Goal: Transaction & Acquisition: Purchase product/service

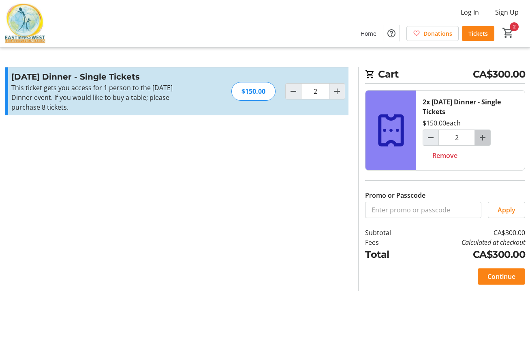
click at [483, 140] on mat-icon "Increment by one" at bounding box center [483, 138] width 10 height 10
click at [483, 138] on mat-icon "Increment by one" at bounding box center [483, 138] width 10 height 10
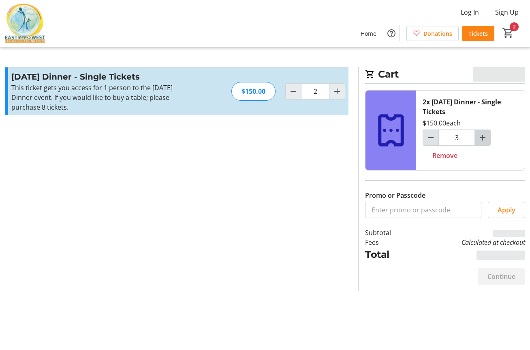
type input "6"
type input "3"
click at [431, 137] on mat-icon "Decrement by one" at bounding box center [431, 138] width 10 height 10
type input "5"
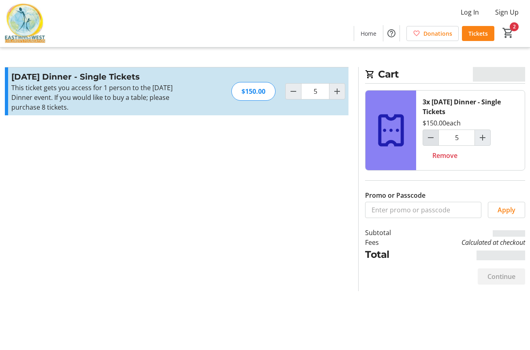
click at [431, 137] on mat-icon "Decrement by one" at bounding box center [431, 138] width 10 height 10
type input "4"
click at [487, 138] on mat-icon "Increment by one" at bounding box center [483, 138] width 10 height 10
type input "5"
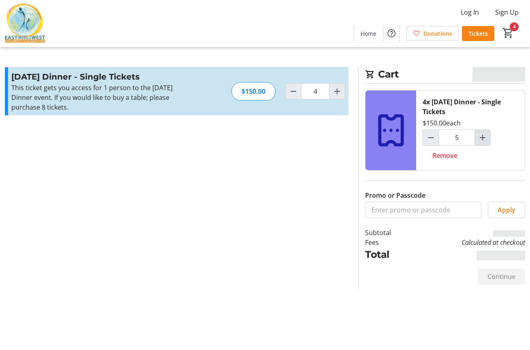
type input "5"
click at [487, 138] on mat-icon "Increment by one" at bounding box center [483, 138] width 10 height 10
type input "6"
click at [487, 138] on mat-icon "Increment by one" at bounding box center [483, 138] width 10 height 10
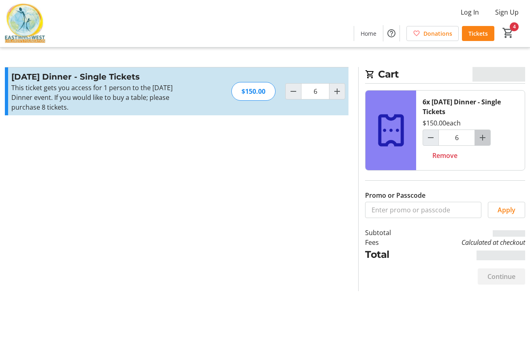
type input "7"
click at [487, 138] on mat-icon "Increment by one" at bounding box center [483, 138] width 10 height 10
type input "8"
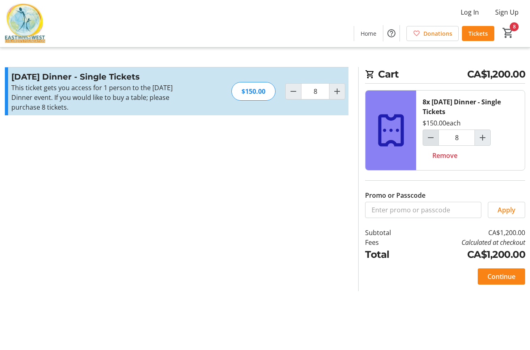
click at [428, 135] on mat-icon "Decrement by one" at bounding box center [431, 138] width 10 height 10
type input "7"
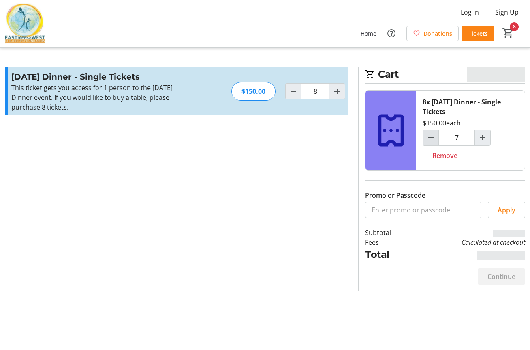
type input "7"
click at [428, 136] on mat-icon "Decrement by one" at bounding box center [431, 138] width 10 height 10
type input "6"
click at [428, 136] on mat-icon "Decrement by one" at bounding box center [431, 138] width 10 height 10
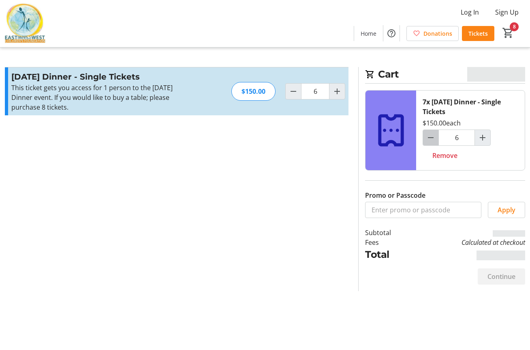
type input "5"
click at [428, 136] on mat-icon "Decrement by one" at bounding box center [431, 138] width 10 height 10
type input "4"
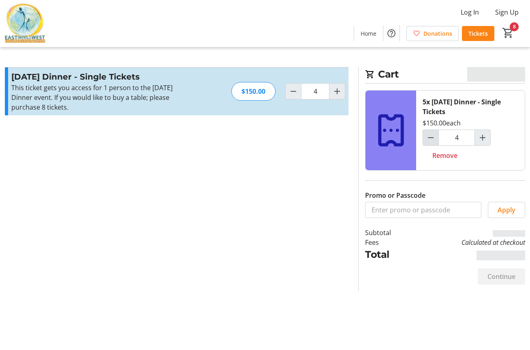
click at [428, 136] on mat-icon "Decrement by one" at bounding box center [431, 138] width 10 height 10
type input "3"
click at [429, 136] on mat-icon "Decrement by one" at bounding box center [431, 138] width 10 height 10
type input "2"
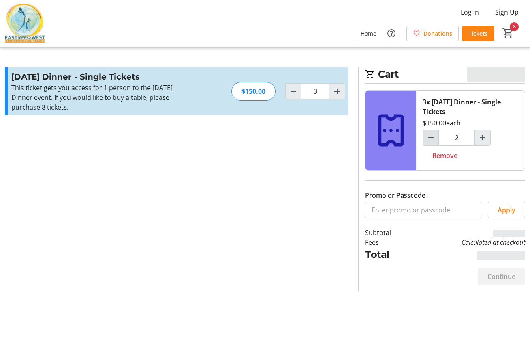
type input "2"
